Goal: Navigation & Orientation: Find specific page/section

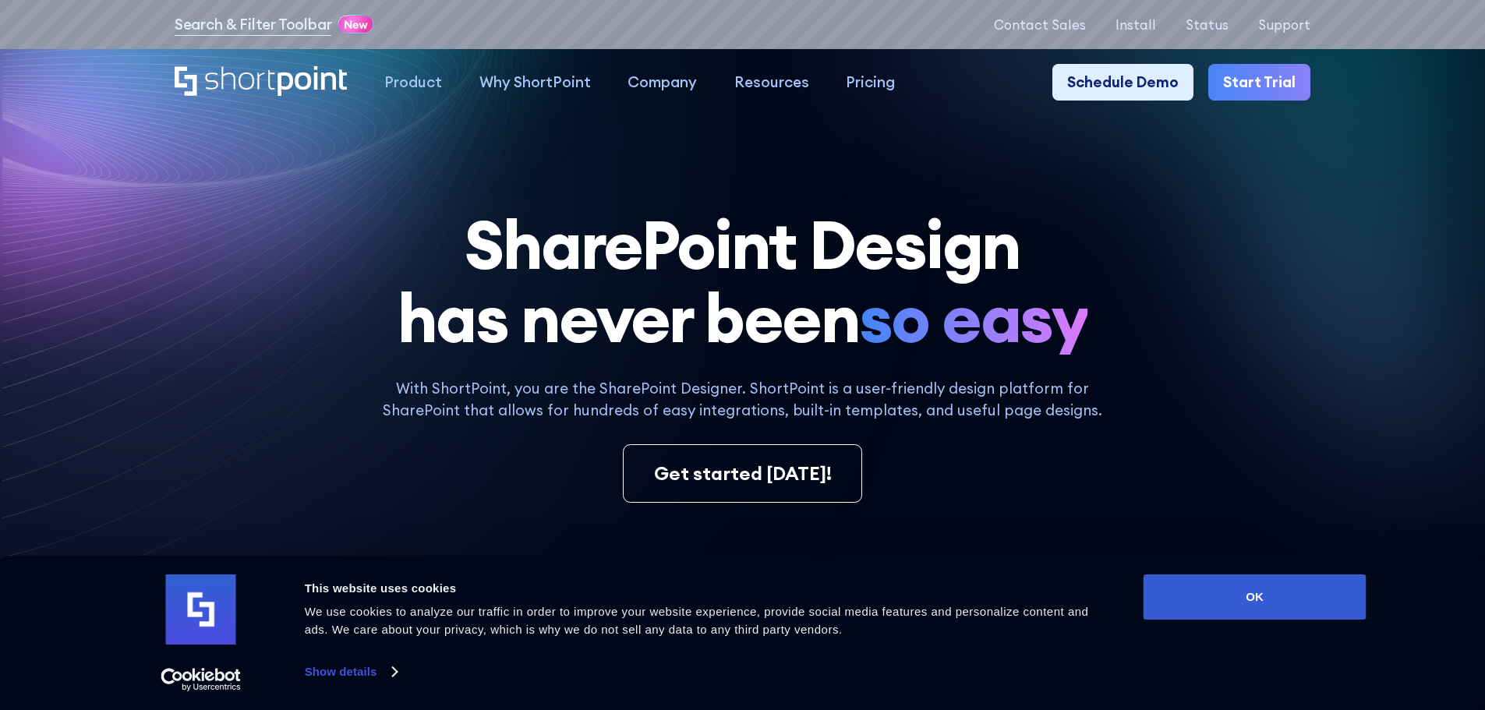
click at [633, 143] on icon at bounding box center [490, 497] width 980 height 947
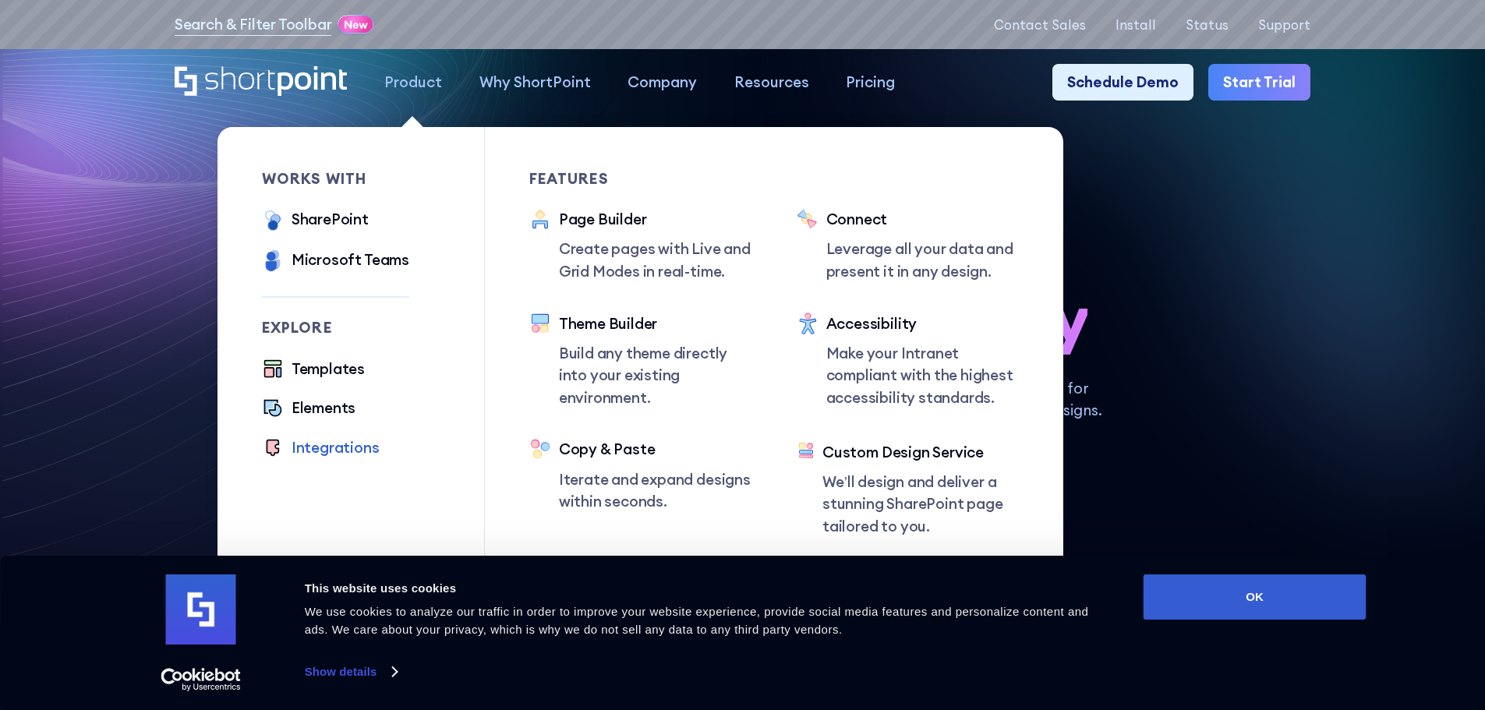
drag, startPoint x: 345, startPoint y: 449, endPoint x: 380, endPoint y: 448, distance: 34.3
click at [345, 448] on div "Integrations" at bounding box center [335, 447] width 88 height 23
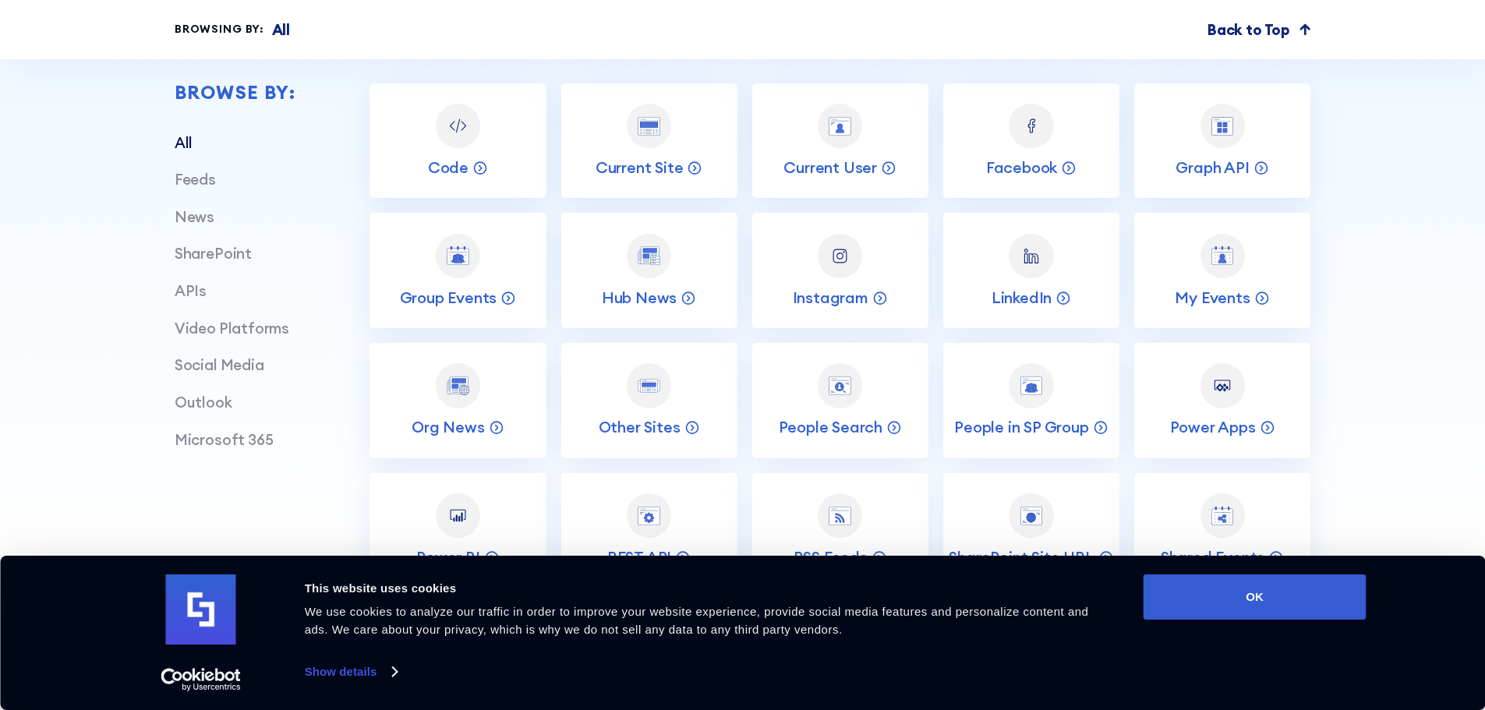
scroll to position [701, 0]
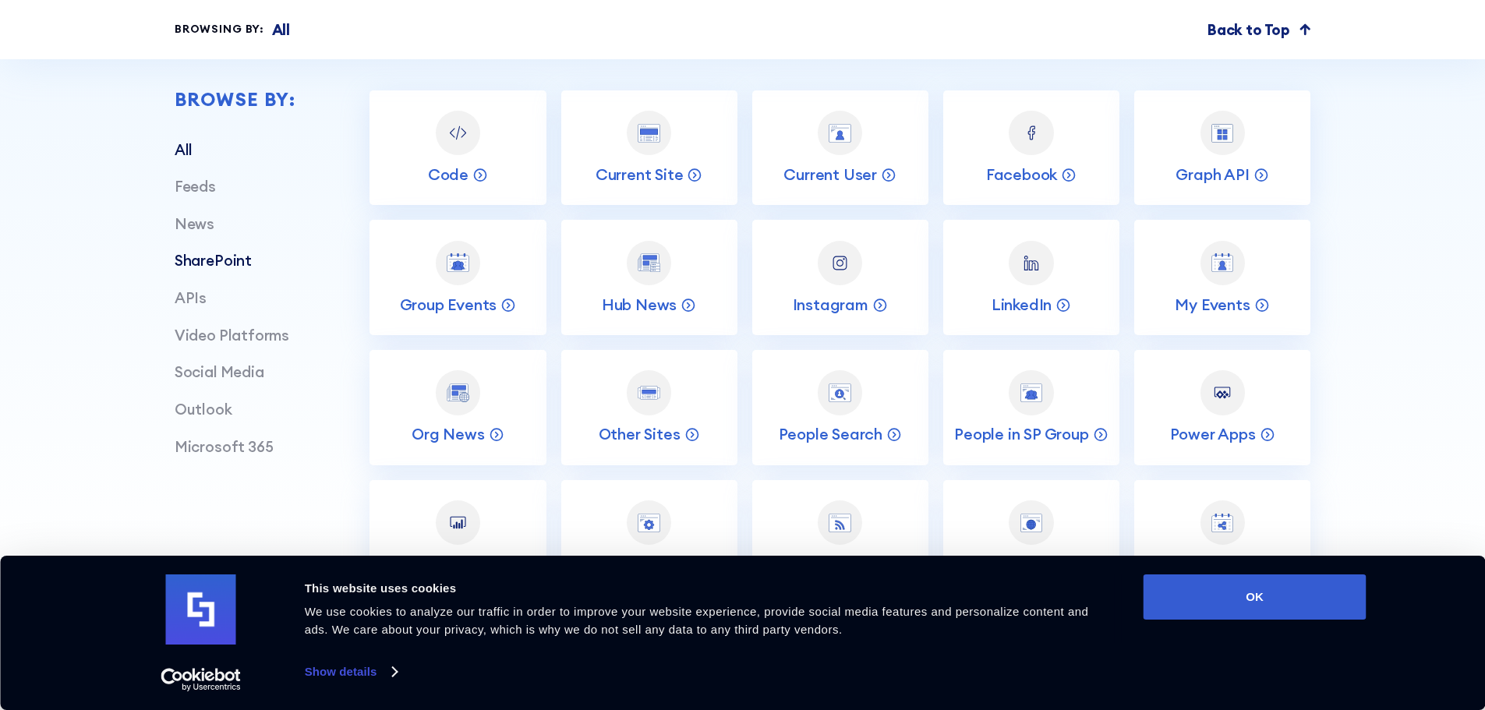
click at [223, 267] on link "SharePoint" at bounding box center [213, 260] width 77 height 19
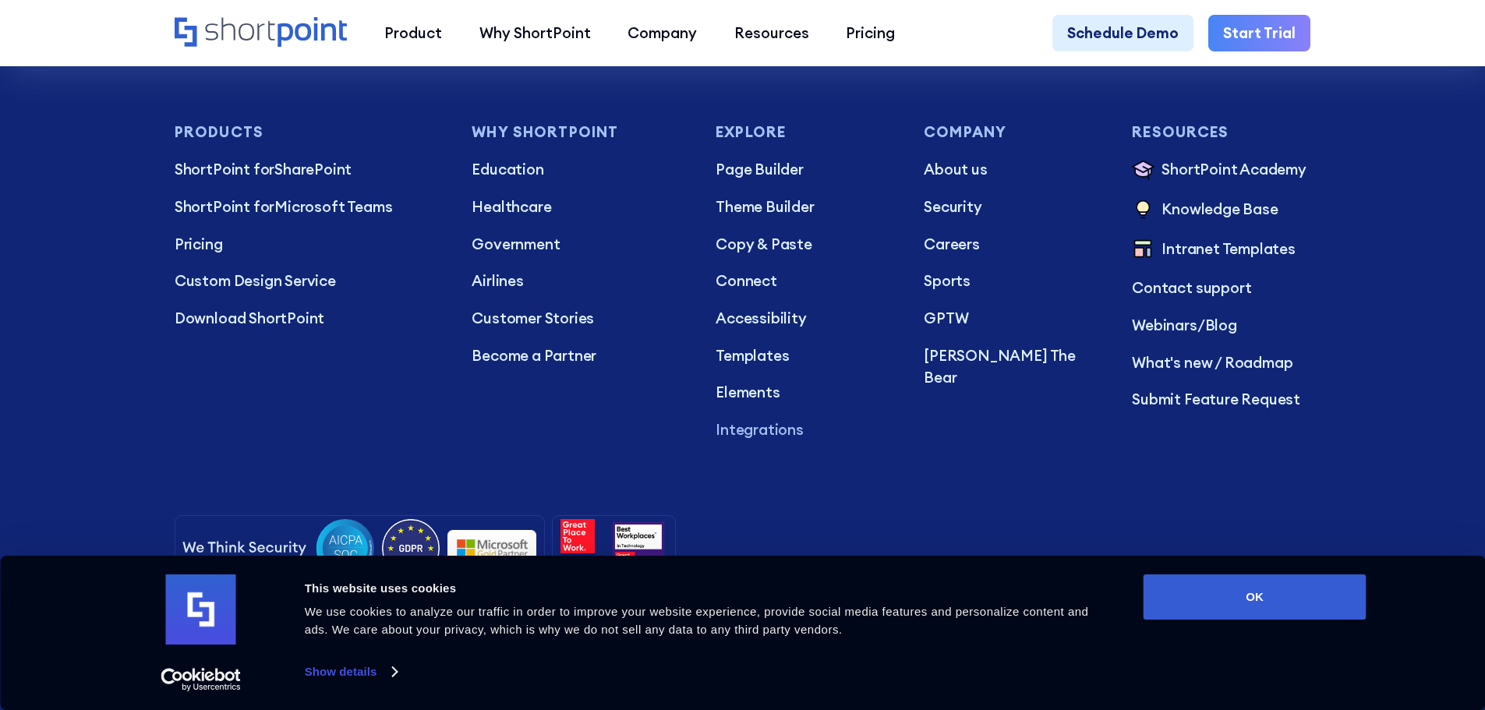
scroll to position [2548, 0]
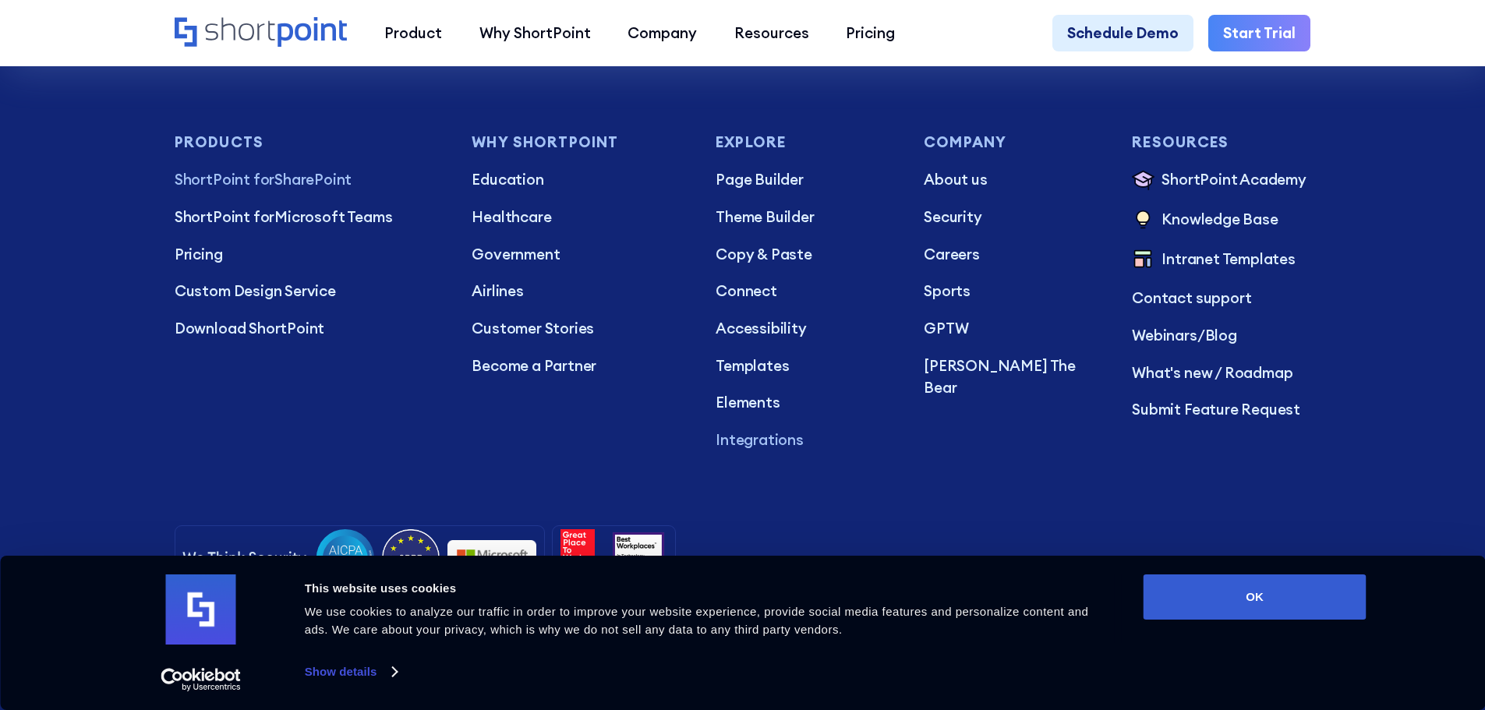
click at [281, 191] on p "ShortPoint for SharePoint" at bounding box center [308, 179] width 267 height 23
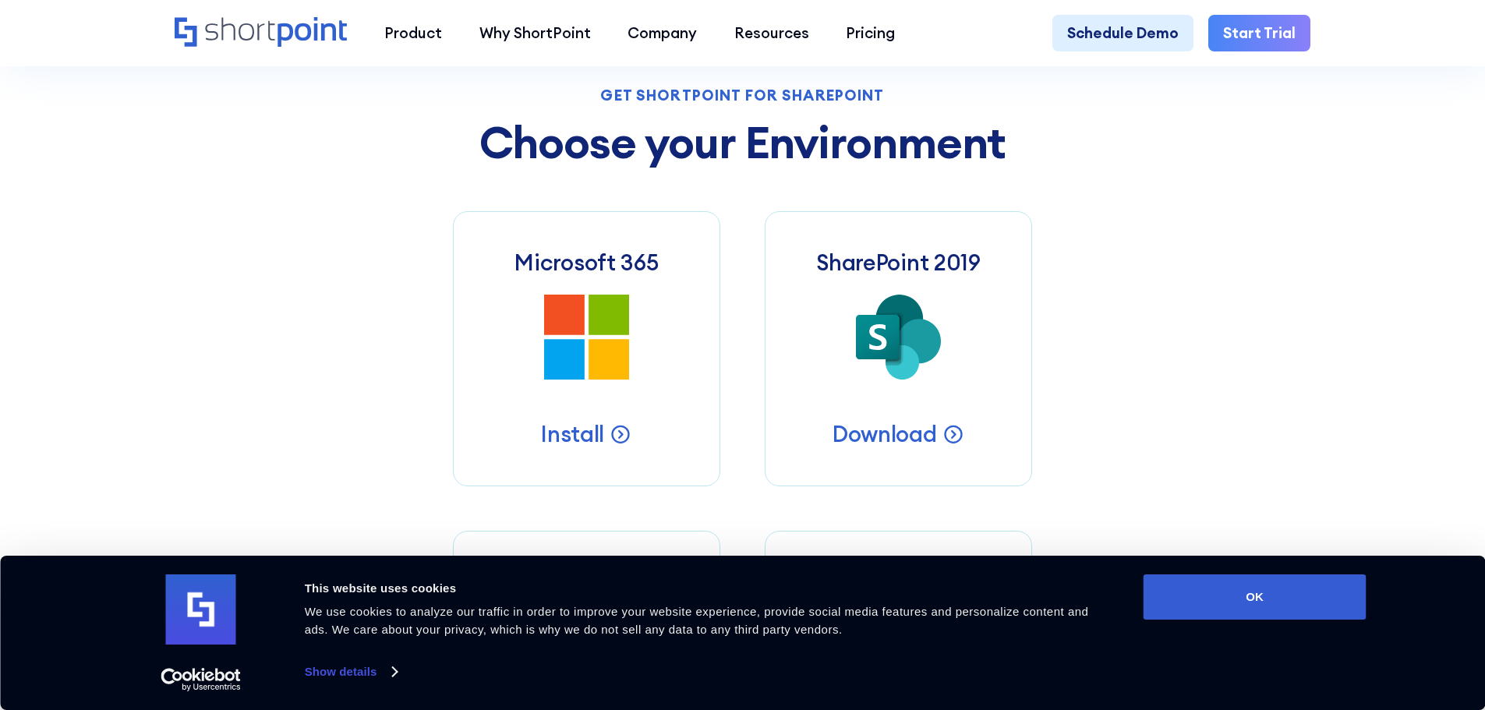
scroll to position [701, 0]
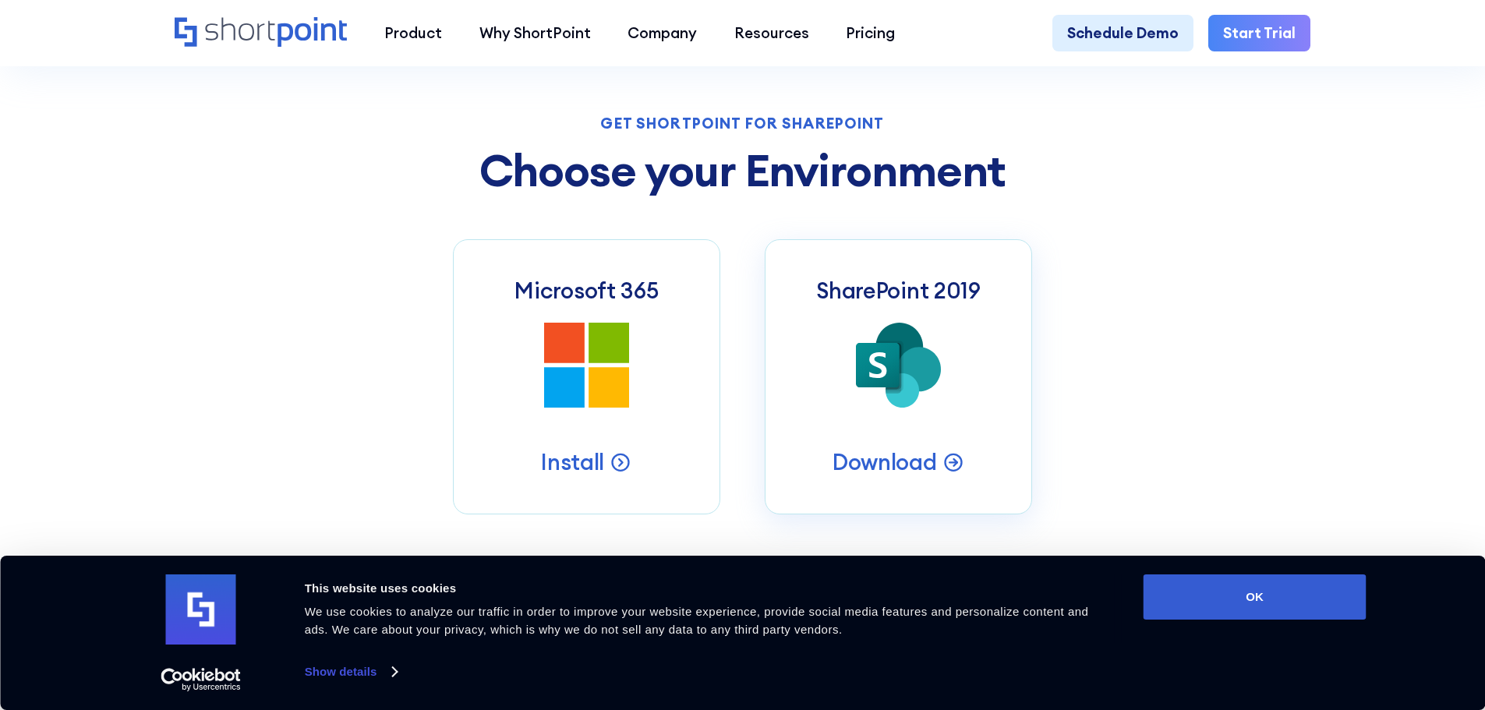
click at [895, 373] on icon at bounding box center [878, 365] width 44 height 44
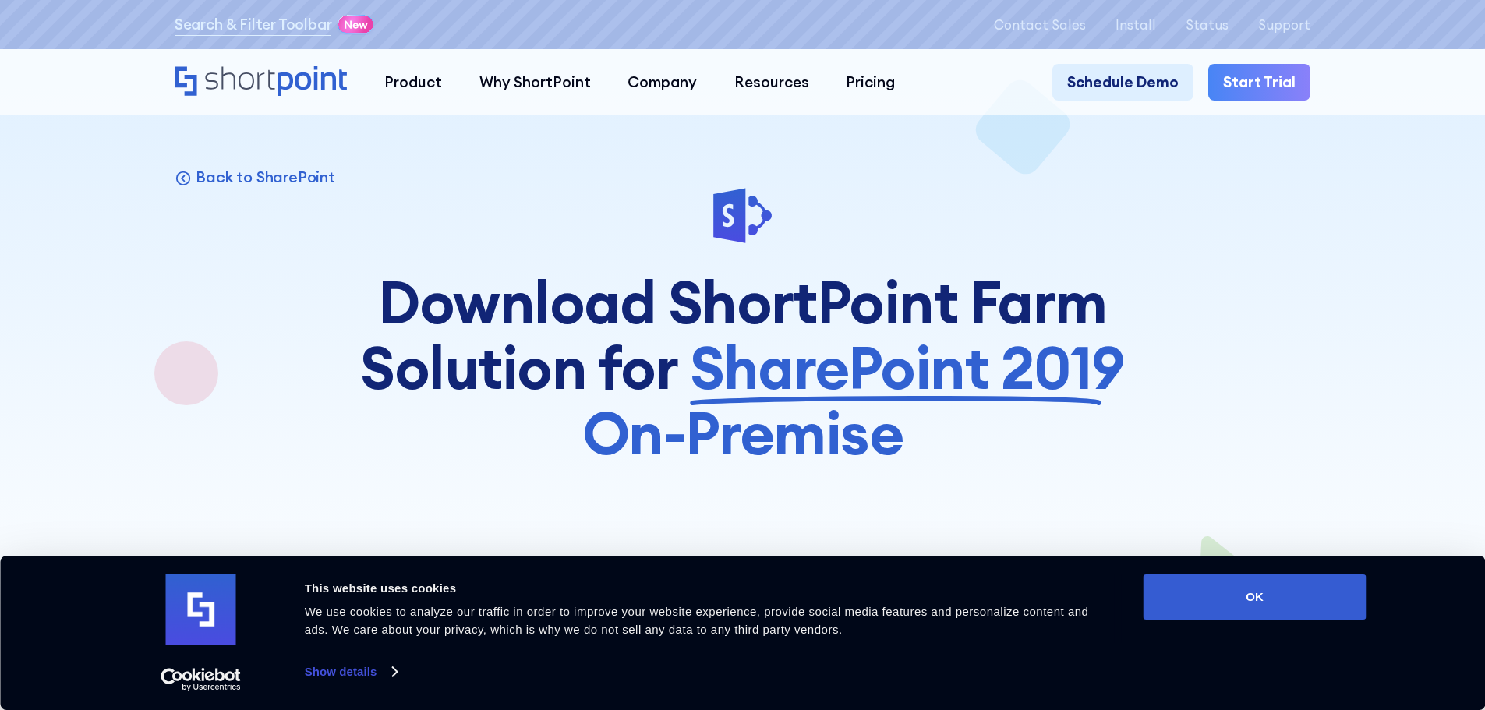
click at [239, 80] on icon "Home" at bounding box center [261, 81] width 172 height 30
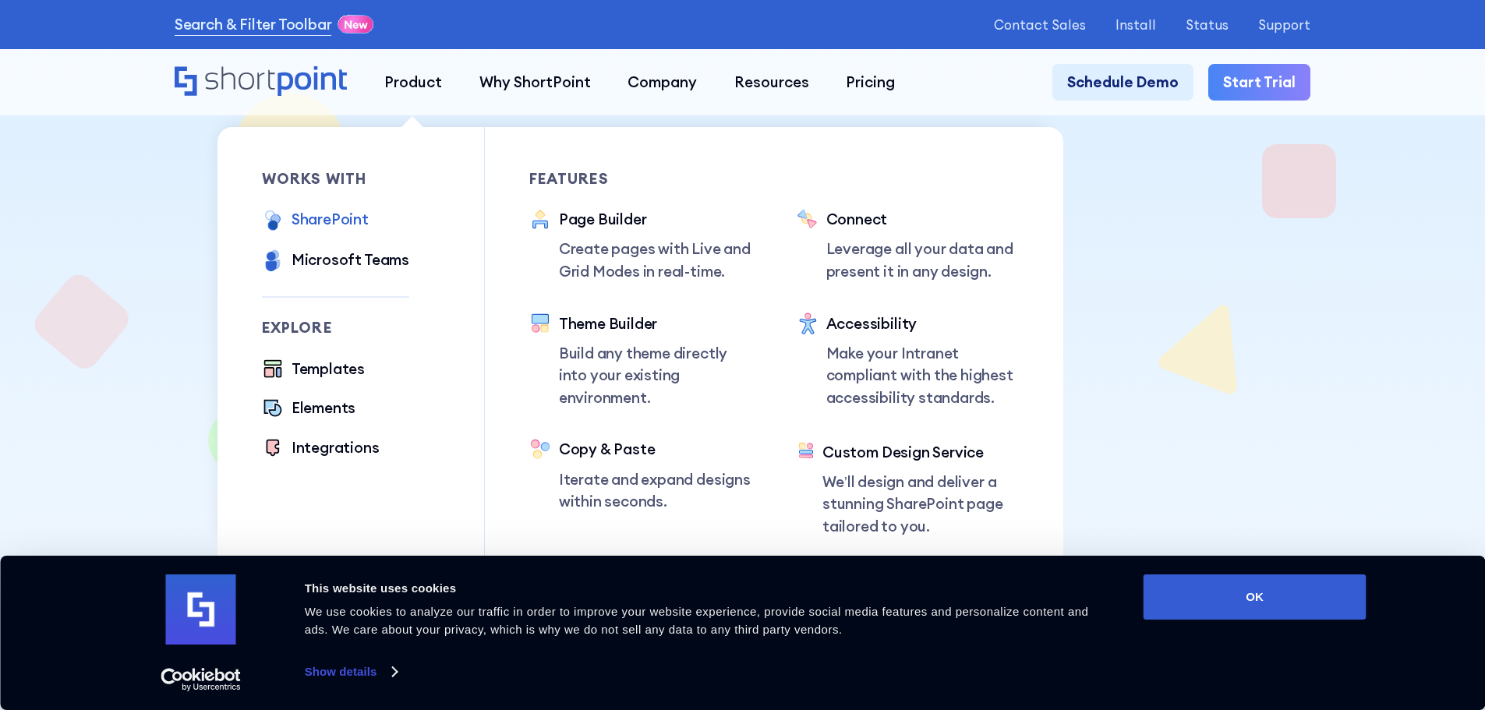
click at [335, 223] on div "SharePoint" at bounding box center [329, 219] width 77 height 23
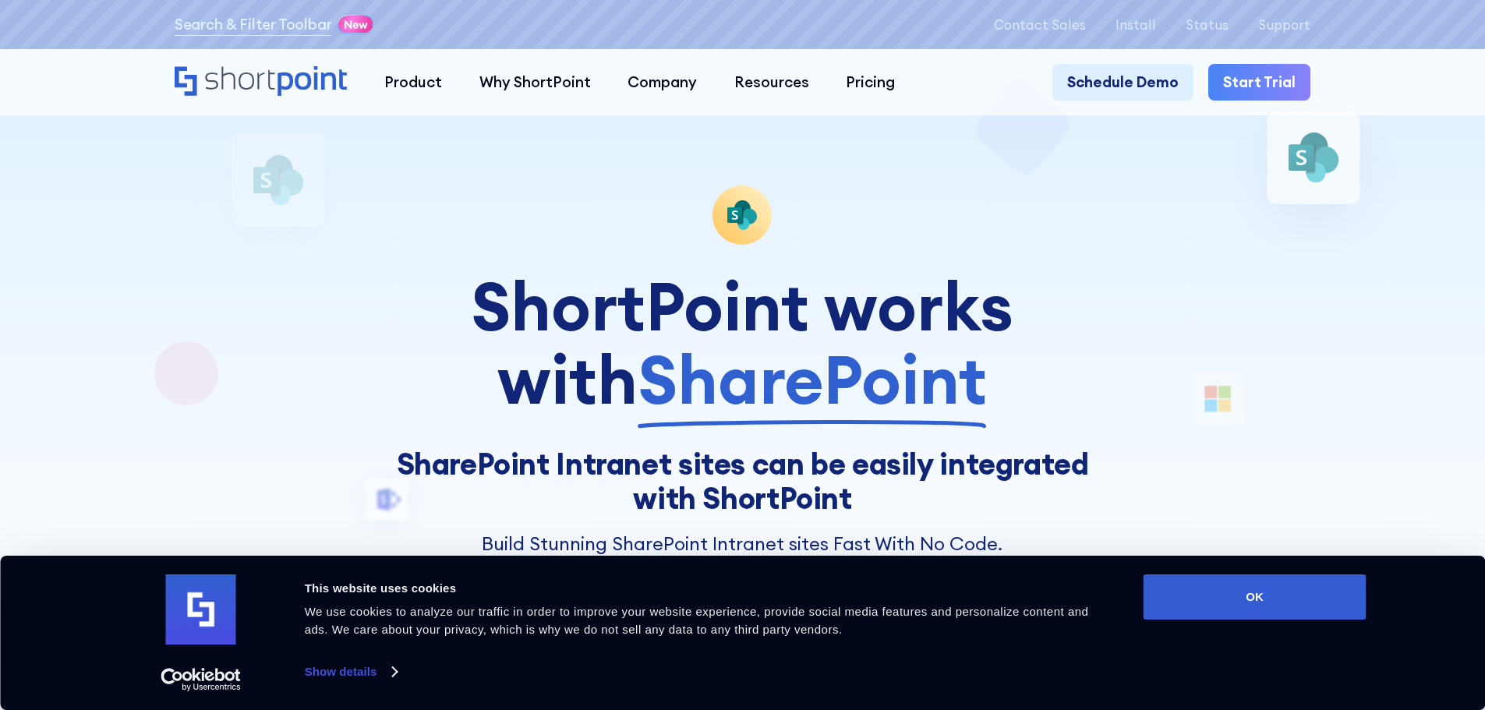
click at [295, 81] on icon "Home" at bounding box center [311, 81] width 69 height 30
